Goal: Check status

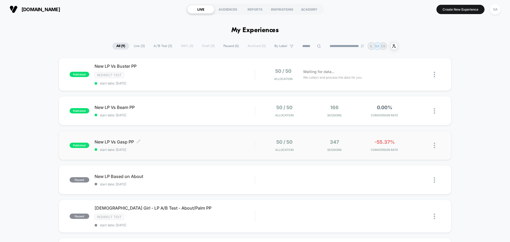
click at [125, 143] on span "New LP Vs Gasp PP Click to edit experience details" at bounding box center [174, 141] width 160 height 5
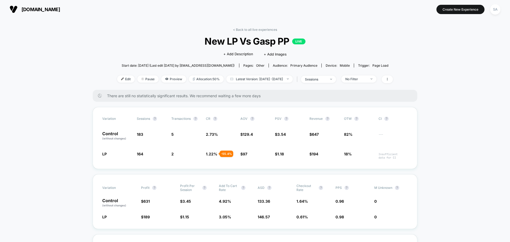
scroll to position [27, 0]
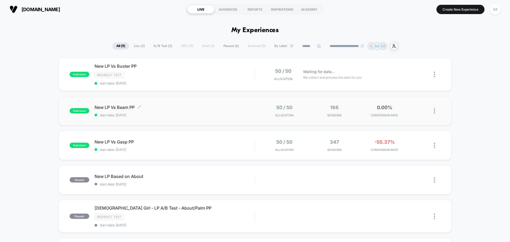
click at [123, 110] on div "New LP Vs Beam PP Click to edit experience details Click to edit experience det…" at bounding box center [174, 111] width 160 height 12
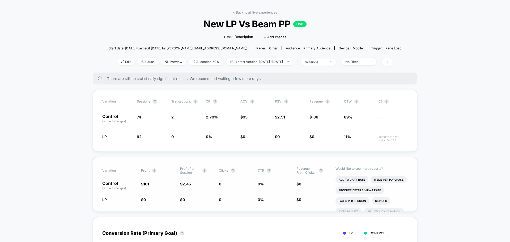
scroll to position [27, 0]
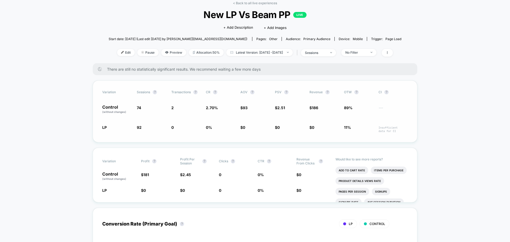
drag, startPoint x: 186, startPoint y: 110, endPoint x: 190, endPoint y: 109, distance: 4.6
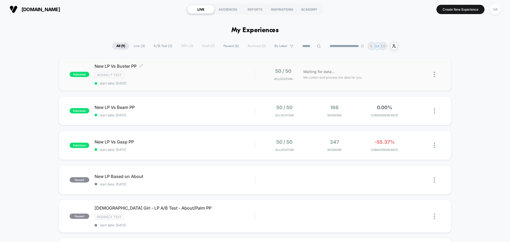
click at [118, 70] on div "New LP Vs Buster PP Click to edit experience details Click to edit experience d…" at bounding box center [174, 74] width 160 height 22
click at [153, 79] on div "New LP Vs Buster PP Click to edit experience details Click to edit experience d…" at bounding box center [174, 74] width 160 height 22
click at [214, 142] on span "New LP Vs Gasp PP Click to edit experience details" at bounding box center [174, 141] width 160 height 5
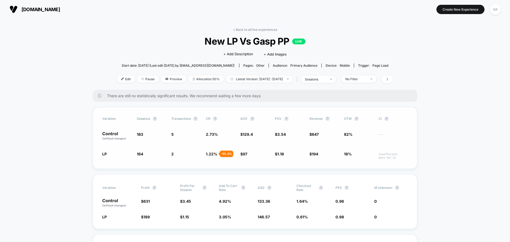
drag, startPoint x: 219, startPoint y: 137, endPoint x: 195, endPoint y: 134, distance: 24.4
click at [197, 133] on div "Control (without changes) 183 5 2.73 % $ 129.4 $ 3.54 $ 647 82% ---" at bounding box center [254, 135] width 305 height 9
drag, startPoint x: 144, startPoint y: 139, endPoint x: 136, endPoint y: 139, distance: 8.0
click at [136, 139] on div "Control (without changes) 183 5 2.73 % $ 129.4 $ 3.54 $ 647 82% ---" at bounding box center [254, 135] width 305 height 9
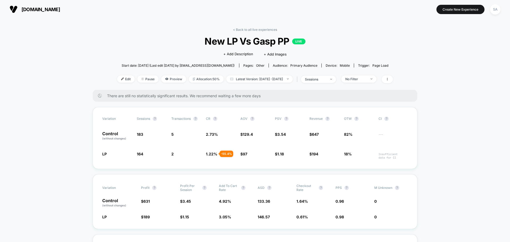
drag, startPoint x: 66, startPoint y: 84, endPoint x: 63, endPoint y: 83, distance: 3.6
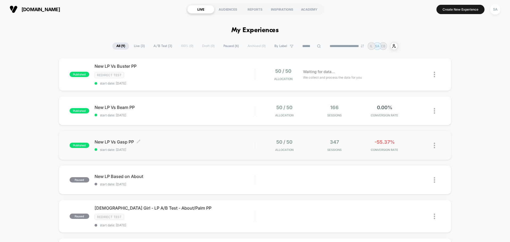
click at [161, 148] on span "start date: [DATE]" at bounding box center [174, 150] width 160 height 4
click at [156, 80] on div "New LP Vs Buster PP Click to edit experience details Click to edit experience d…" at bounding box center [174, 74] width 160 height 22
click at [433, 75] on div at bounding box center [430, 74] width 20 height 12
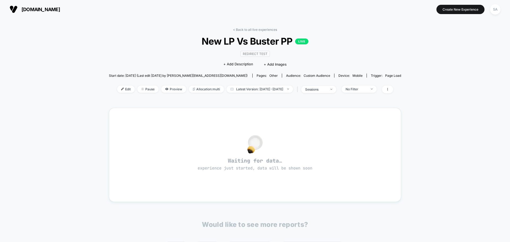
drag, startPoint x: 257, startPoint y: 68, endPoint x: 254, endPoint y: 70, distance: 4.1
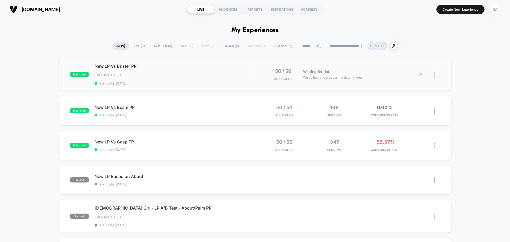
click at [439, 76] on div at bounding box center [436, 74] width 7 height 12
click at [401, 70] on div "Pause" at bounding box center [407, 68] width 48 height 12
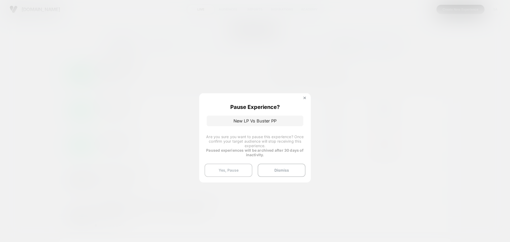
click at [240, 172] on button "Yes, Pause" at bounding box center [228, 169] width 48 height 13
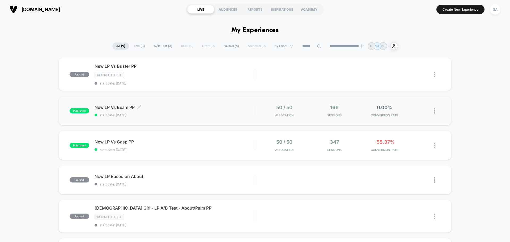
click at [251, 111] on div "New LP Vs Beam PP Click to edit experience details Click to edit experience det…" at bounding box center [174, 111] width 160 height 12
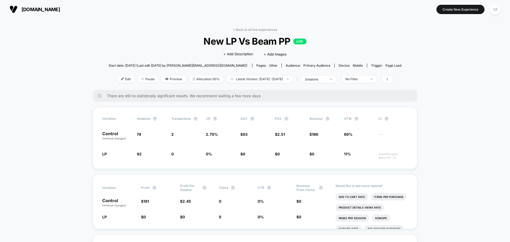
drag, startPoint x: 193, startPoint y: 137, endPoint x: 199, endPoint y: 138, distance: 5.8
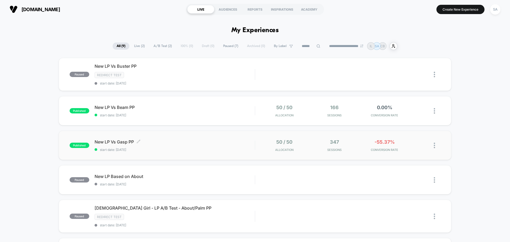
click at [220, 145] on div "New LP Vs Gasp PP Click to edit experience details Click to edit experience det…" at bounding box center [174, 145] width 160 height 12
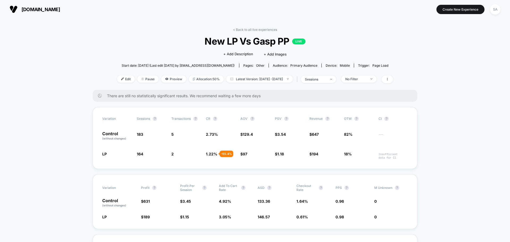
drag, startPoint x: 177, startPoint y: 133, endPoint x: 160, endPoint y: 137, distance: 17.4
click at [163, 136] on div "Control (without changes) 183 5 2.73 % $ 129.4 $ 3.54 $ 647 82% ---" at bounding box center [254, 135] width 305 height 9
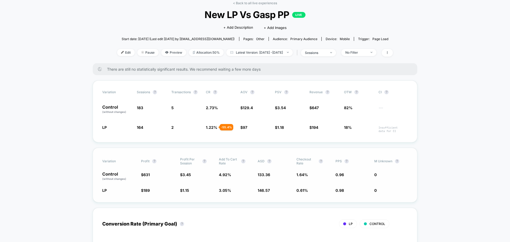
drag, startPoint x: 228, startPoint y: 176, endPoint x: 215, endPoint y: 177, distance: 13.3
click at [215, 177] on div "Control (without changes) $ 631 $ 3.45 4.92 % 133.36 1.64 % 0.96 0" at bounding box center [254, 176] width 305 height 9
drag, startPoint x: 232, startPoint y: 176, endPoint x: 218, endPoint y: 175, distance: 13.5
click at [219, 175] on span "4.92 %" at bounding box center [235, 176] width 33 height 9
drag, startPoint x: 193, startPoint y: 178, endPoint x: 177, endPoint y: 180, distance: 16.1
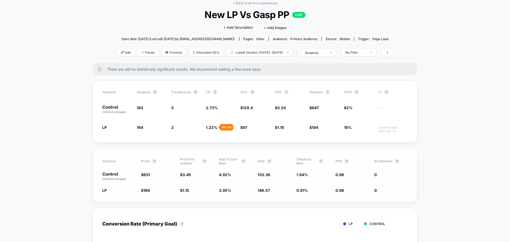
click at [177, 180] on div "Control (without changes) $ 631 $ 3.45 4.92 % 133.36 1.64 % 0.96 0" at bounding box center [254, 176] width 305 height 9
click at [200, 176] on div "Control (without changes) $ 631 $ 3.45 4.92 % 133.36 1.64 % 0.96 0" at bounding box center [254, 176] width 305 height 9
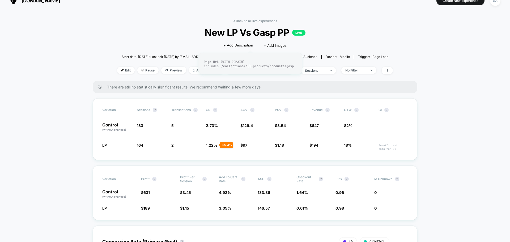
scroll to position [0, 0]
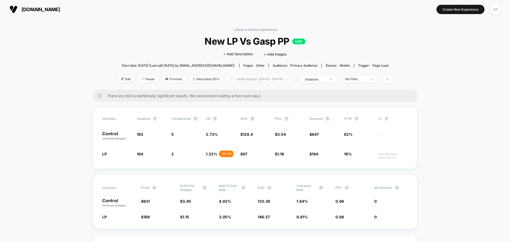
click at [289, 75] on span "Latest Version: Sep 2, 2025 - Sep 4, 2025" at bounding box center [259, 78] width 66 height 7
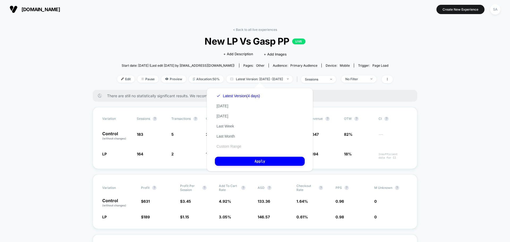
click at [227, 148] on button "Custom Range" at bounding box center [229, 146] width 28 height 5
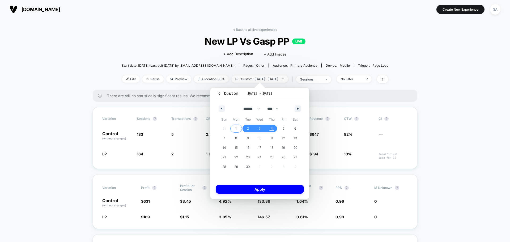
click at [237, 131] on span "1" at bounding box center [236, 128] width 12 height 7
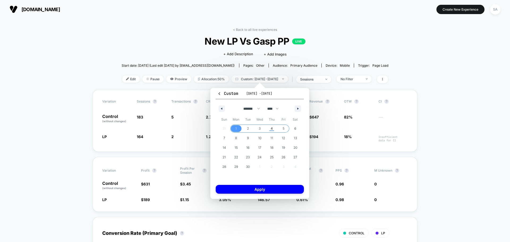
click at [287, 130] on span "5" at bounding box center [283, 128] width 12 height 7
click at [288, 191] on button "Apply" at bounding box center [260, 189] width 88 height 9
